Goal: Book appointment/travel/reservation

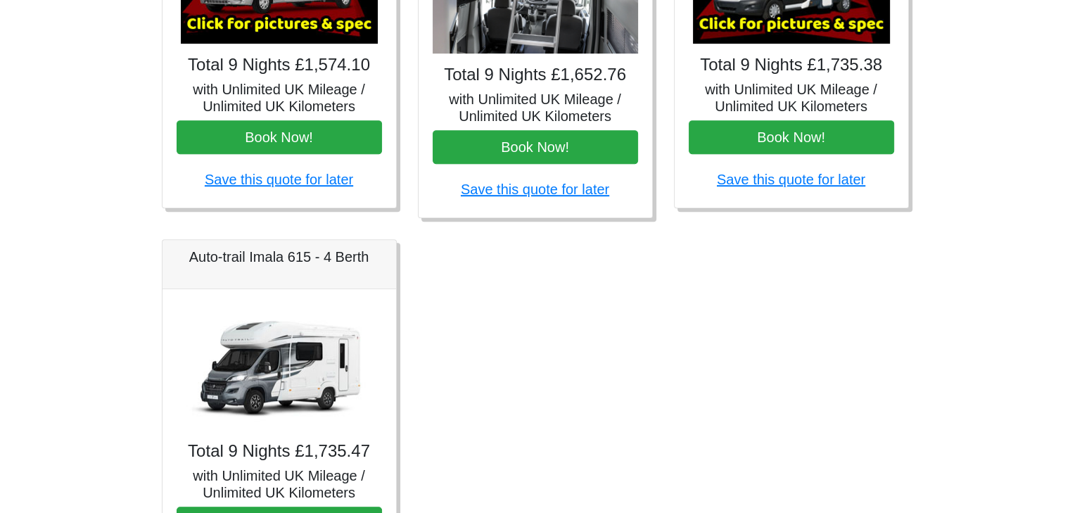
scroll to position [844, 0]
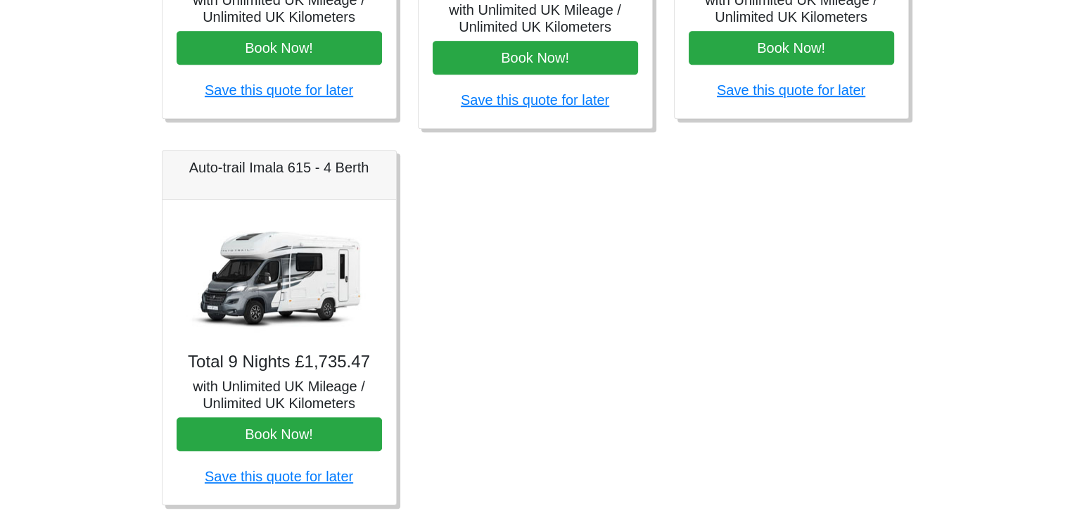
click at [283, 294] on img at bounding box center [279, 277] width 197 height 127
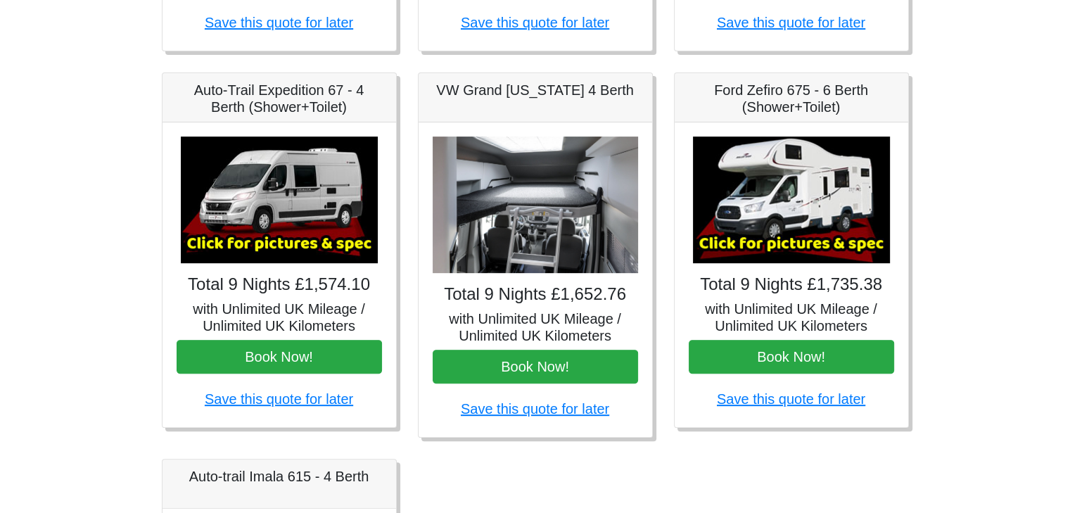
scroll to position [493, 0]
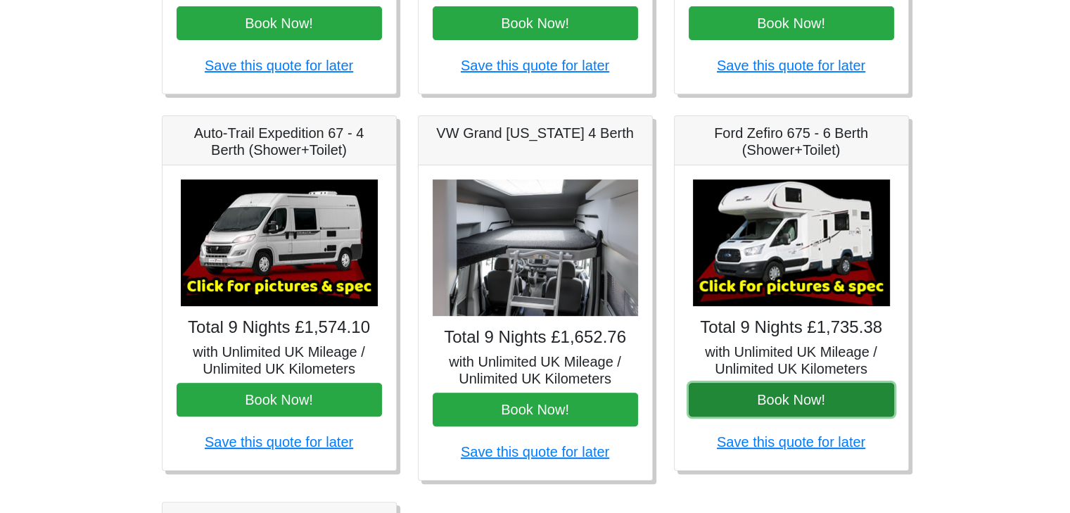
click at [784, 403] on button "Book Now!" at bounding box center [791, 400] width 205 height 34
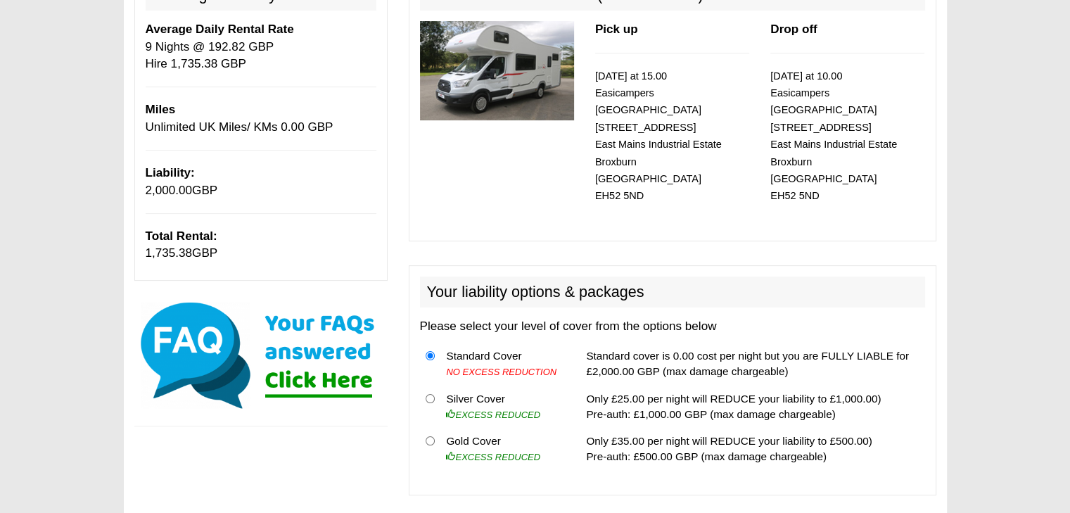
scroll to position [281, 0]
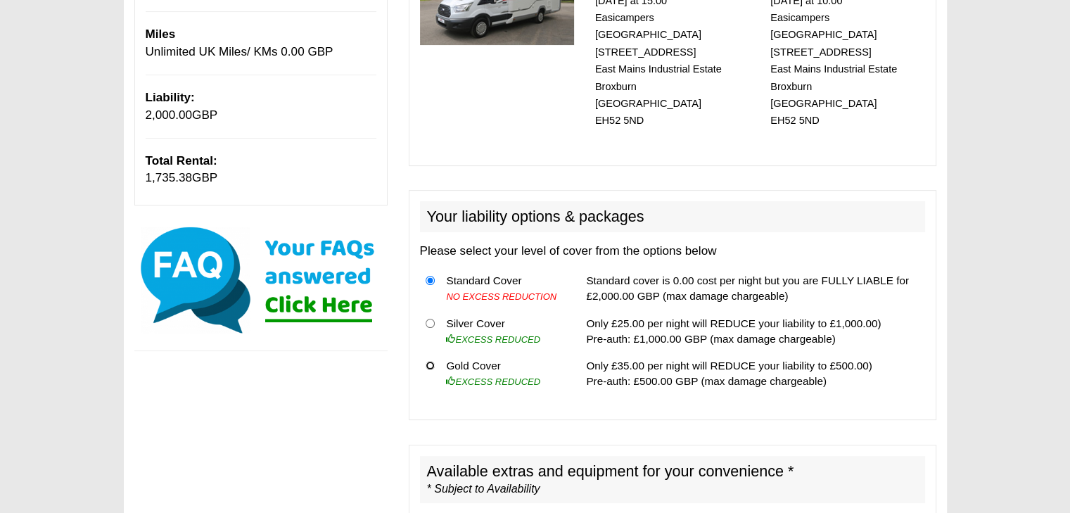
click at [429, 361] on input "radio" at bounding box center [430, 365] width 9 height 9
radio input "true"
